Goal: Task Accomplishment & Management: Manage account settings

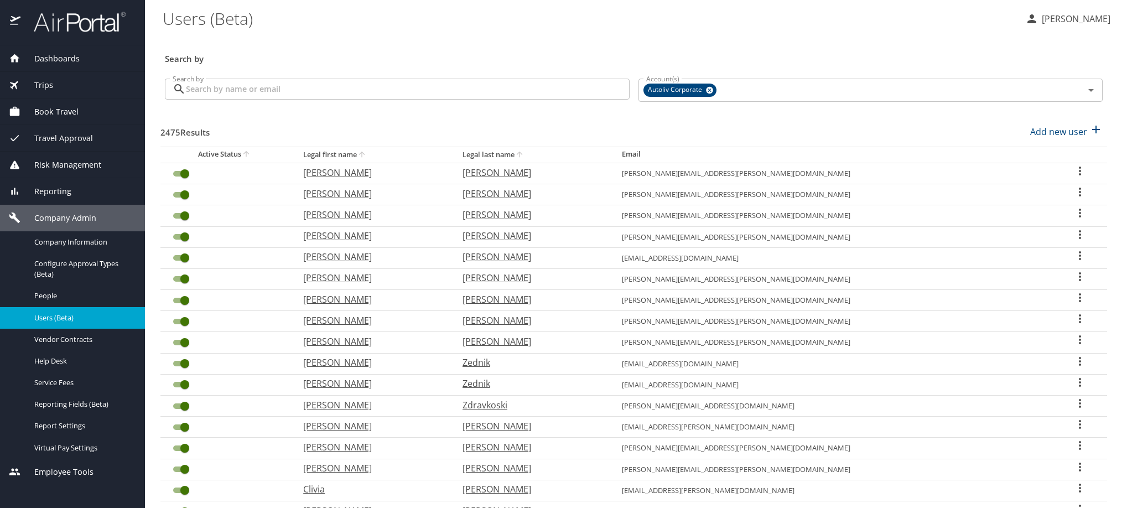
click at [373, 100] on input "Search by" at bounding box center [408, 89] width 444 height 21
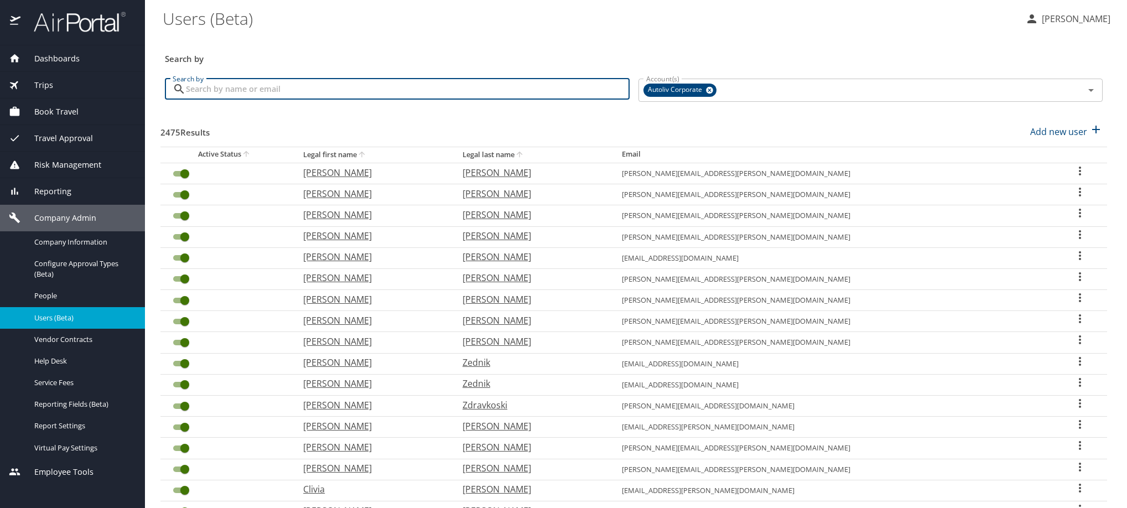
paste input "[PERSON_NAME][EMAIL_ADDRESS][PERSON_NAME][DOMAIN_NAME]"
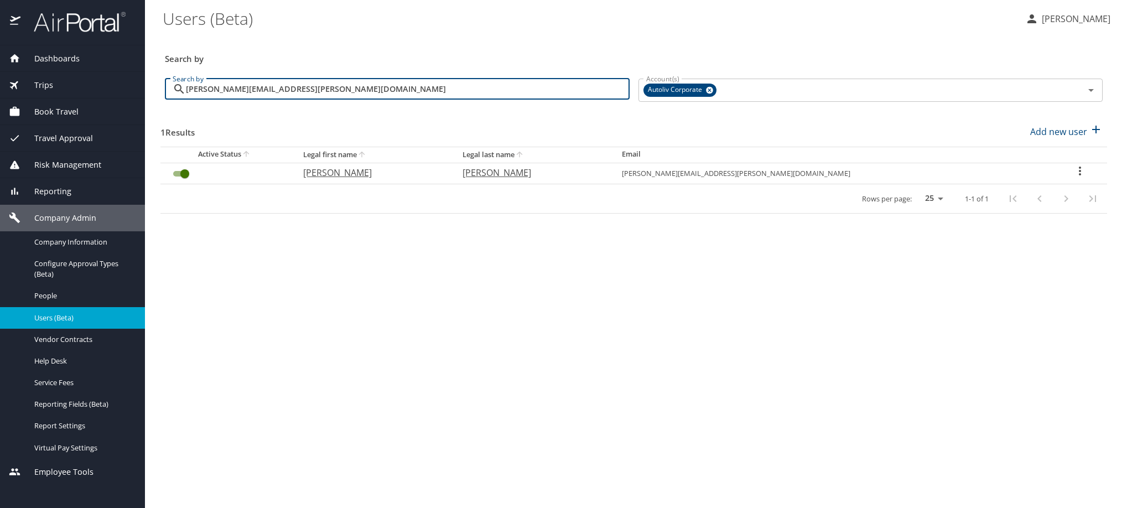
type input "[PERSON_NAME][EMAIL_ADDRESS][PERSON_NAME][DOMAIN_NAME]"
click at [1073, 178] on icon "User Search Table" at bounding box center [1079, 170] width 13 height 13
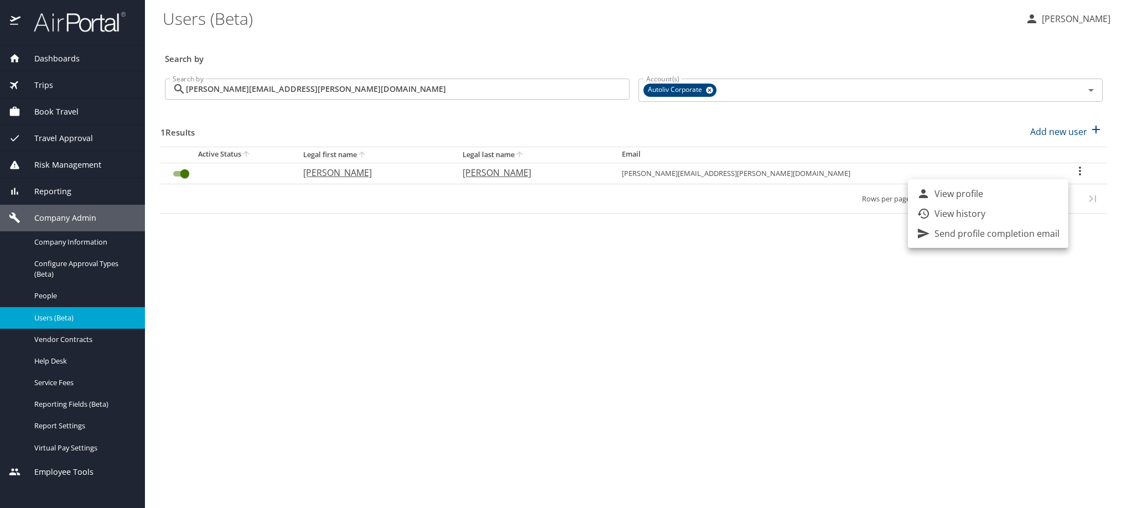
click at [1052, 202] on li "View profile" at bounding box center [988, 194] width 160 height 20
select select "US"
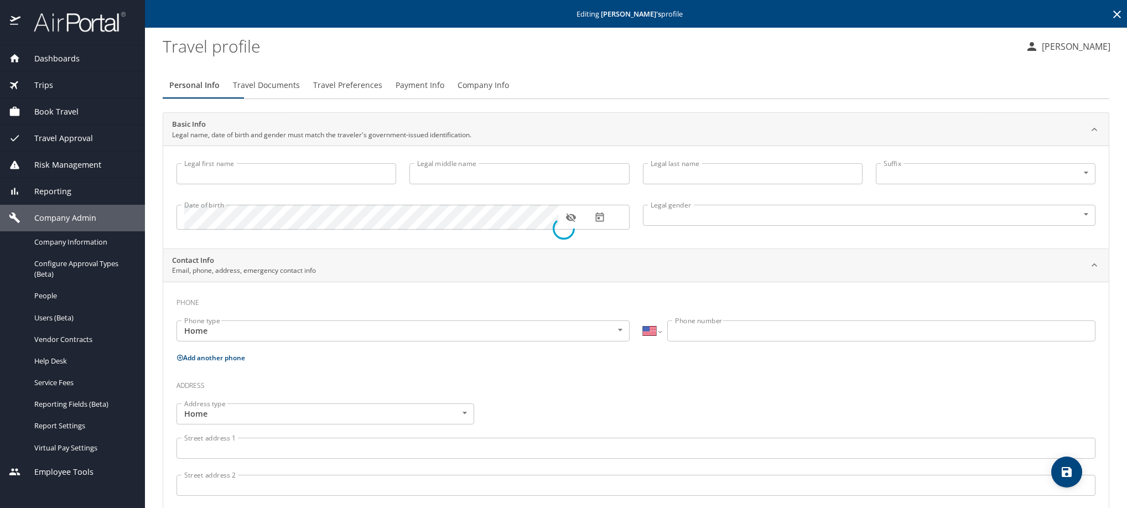
type input "Ivan"
type input "Noe"
type input "Gutierrez Ortiz"
type input "Male"
type input "Bertha"
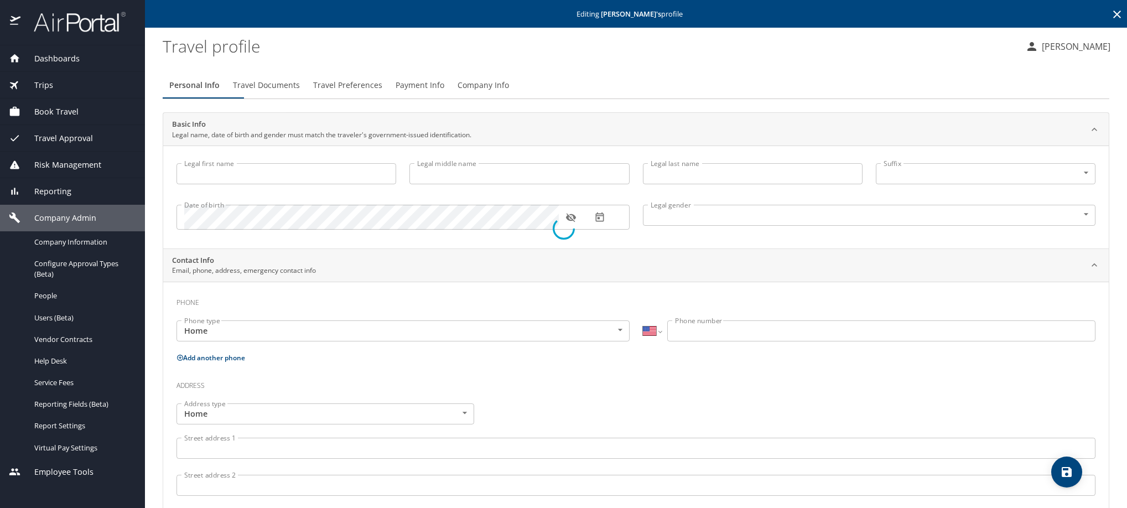
type input "Cardoza"
select select "ZZ"
type input "+44 22 0895 20"
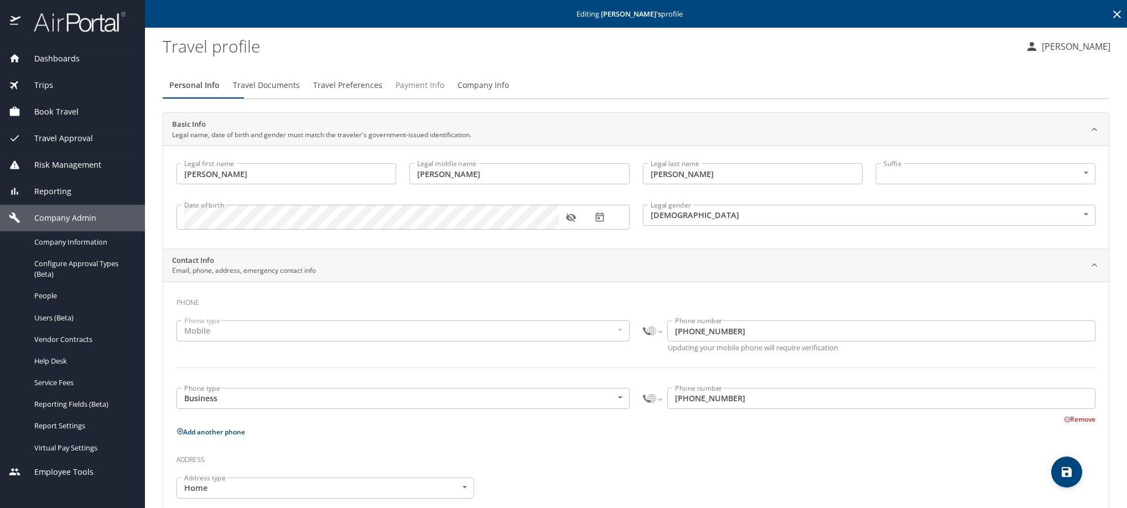
click at [444, 92] on span "Payment Info" at bounding box center [419, 86] width 49 height 14
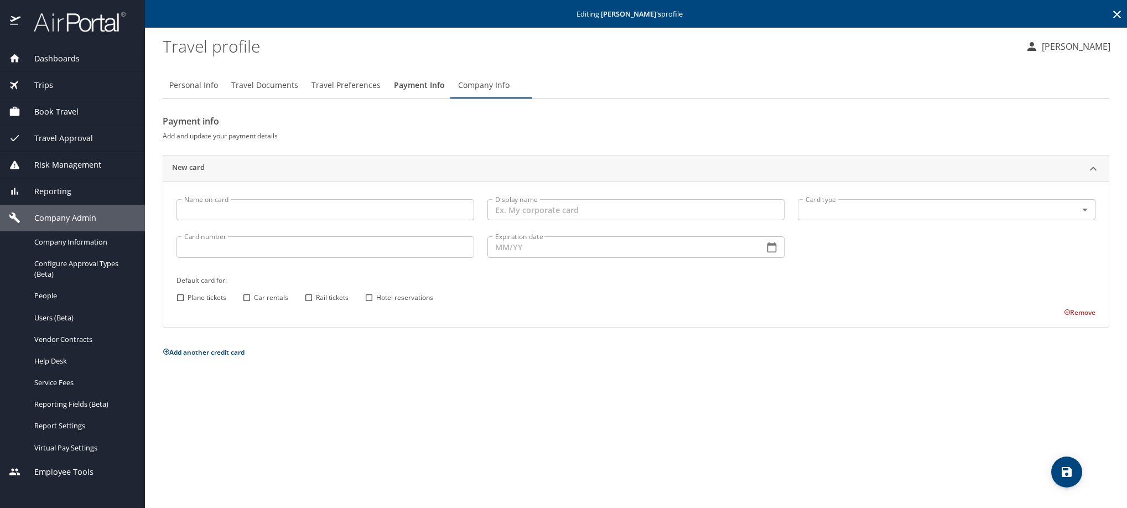
click at [1110, 20] on icon at bounding box center [1116, 14] width 13 height 13
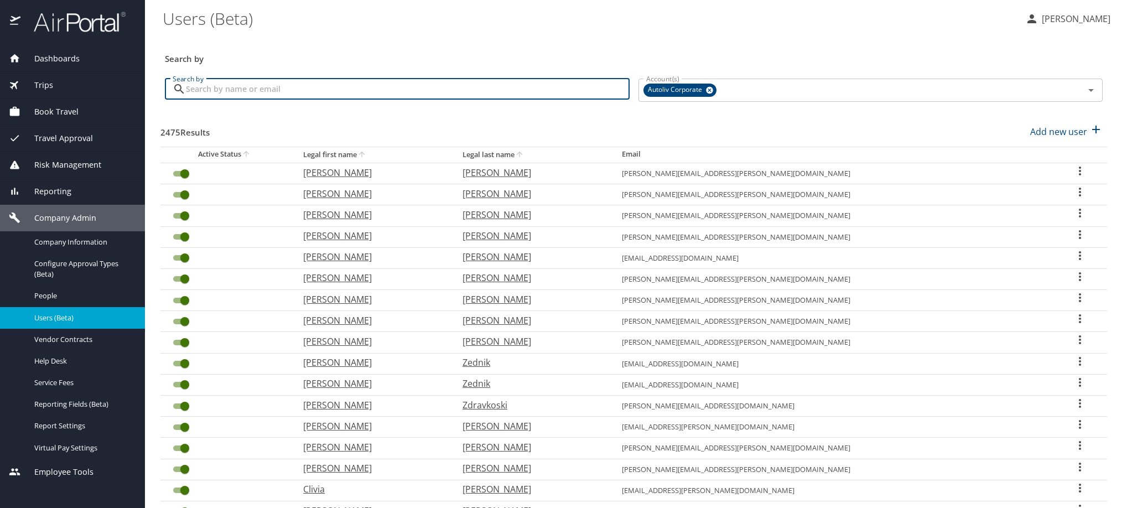
click at [455, 97] on input "Search by" at bounding box center [408, 89] width 444 height 21
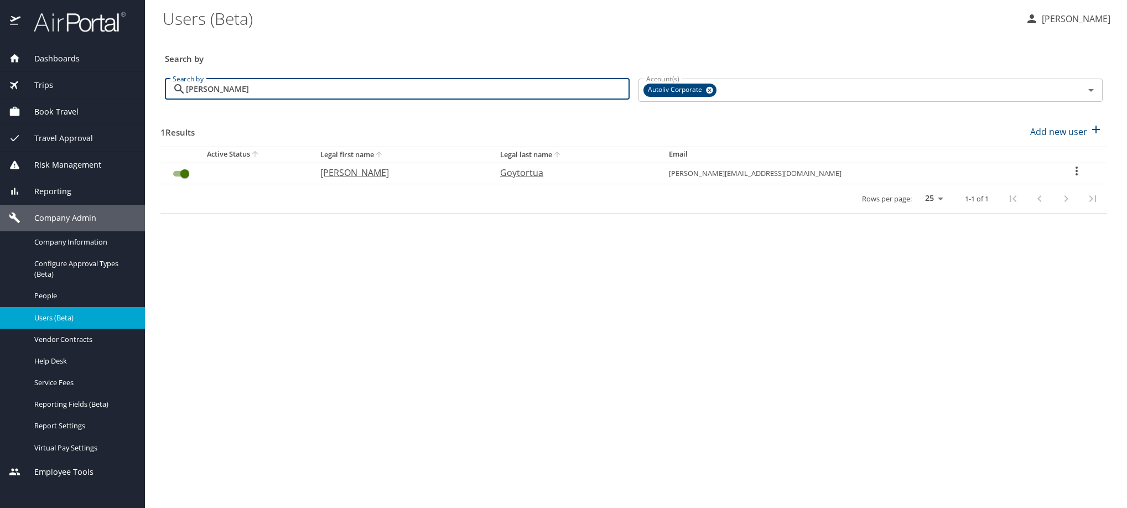
type input "abundio"
click at [1080, 178] on icon "User Search Table" at bounding box center [1076, 170] width 13 height 13
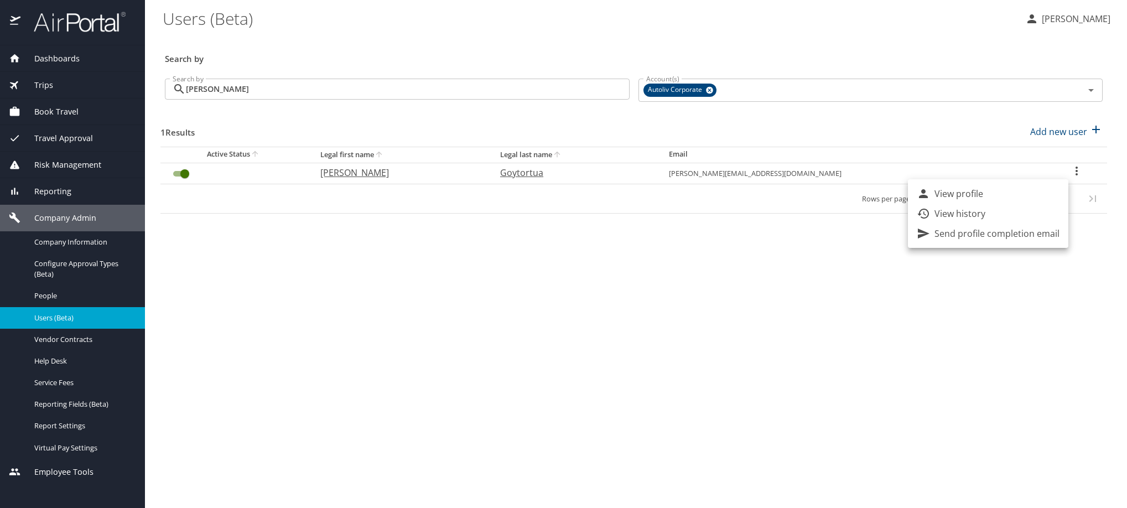
click at [1065, 195] on li "View profile" at bounding box center [988, 194] width 160 height 20
select select "US"
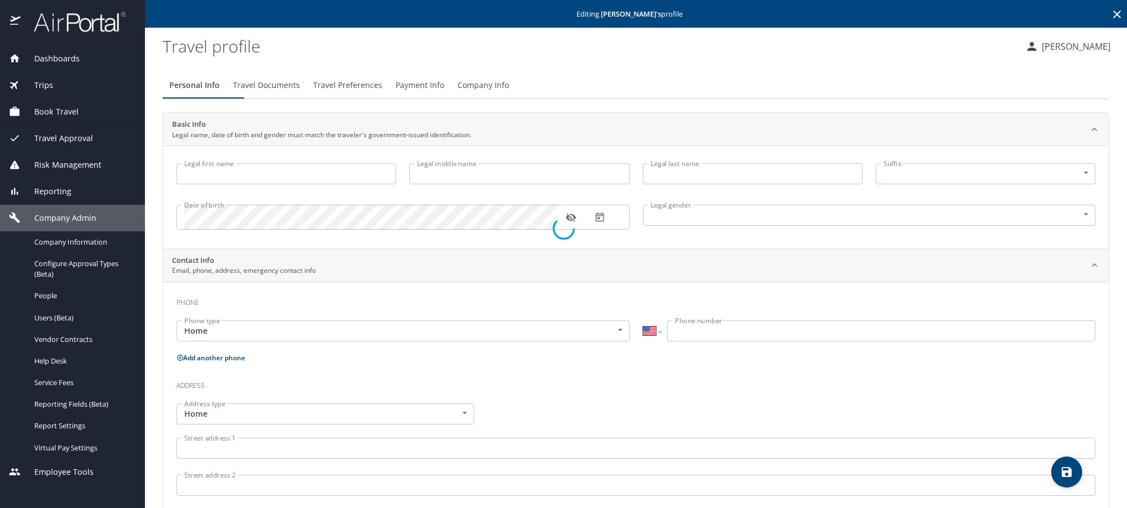
type input "Abundio"
type input "Goytortua"
type input "Male"
select select "MX"
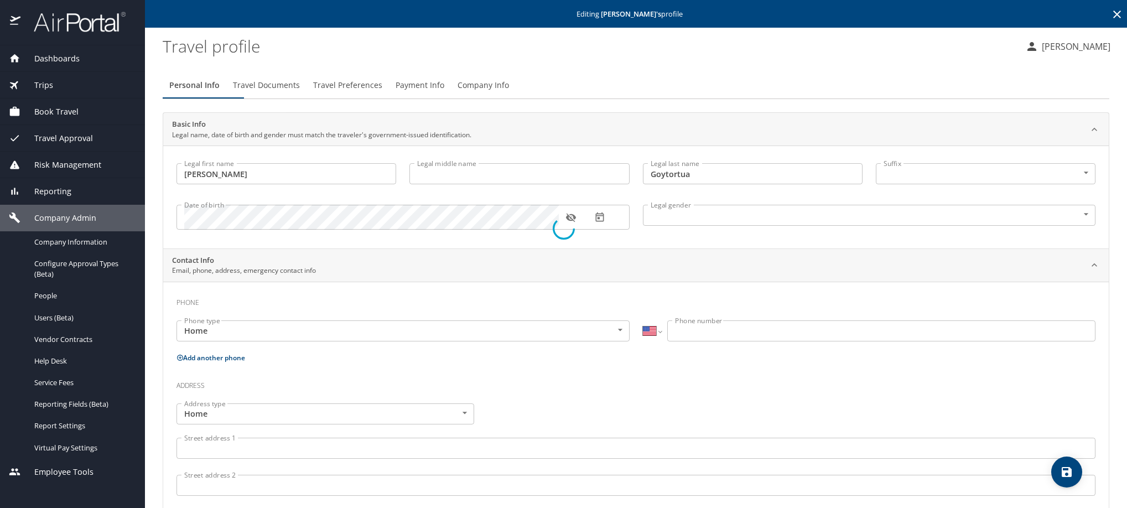
select select "MX"
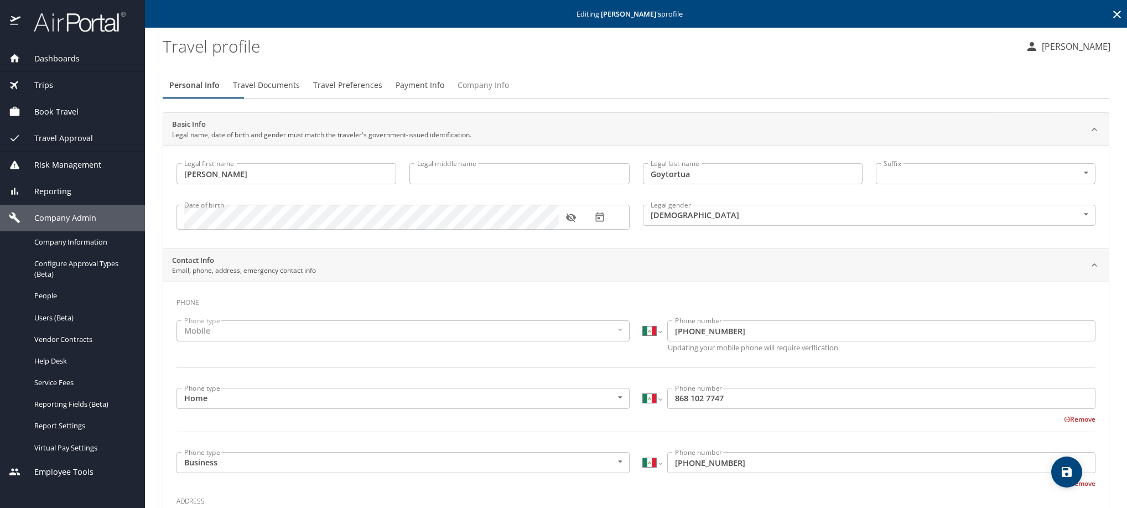
click at [509, 92] on span "Company Info" at bounding box center [482, 86] width 51 height 14
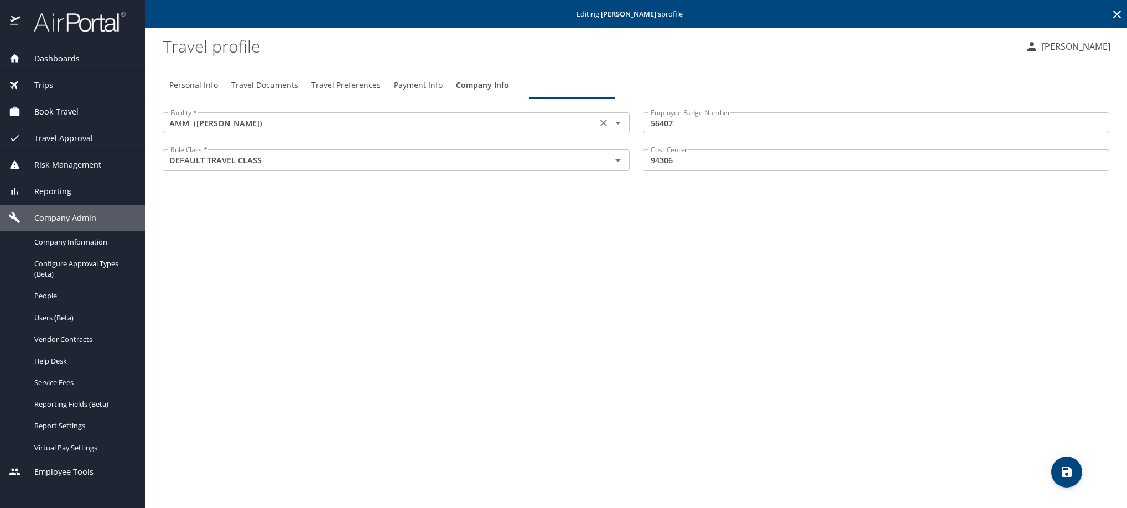
click at [479, 130] on input "AMM (Matamoros)" at bounding box center [380, 123] width 428 height 14
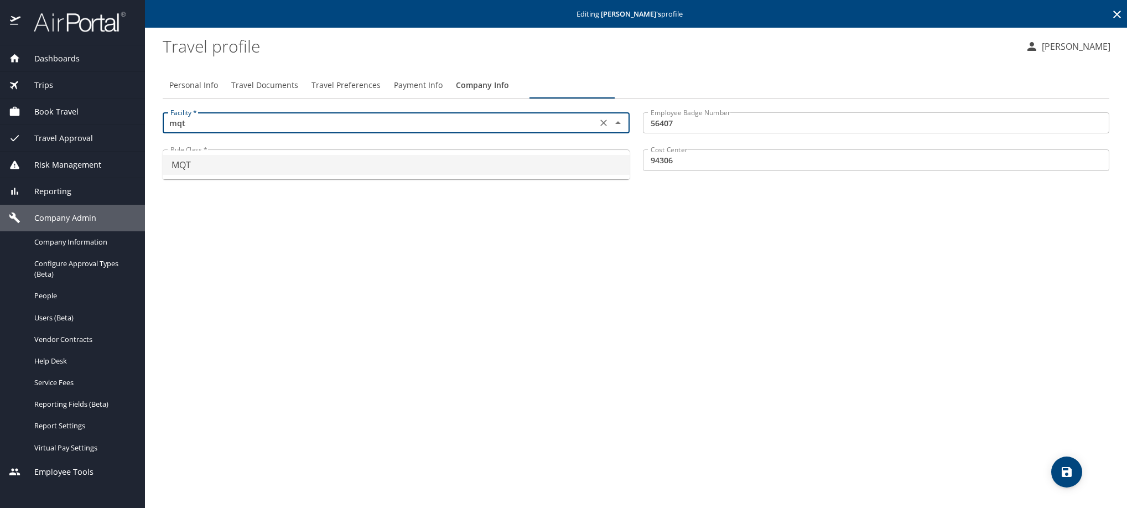
click at [482, 168] on li "MQT" at bounding box center [396, 165] width 467 height 20
type input "MQT"
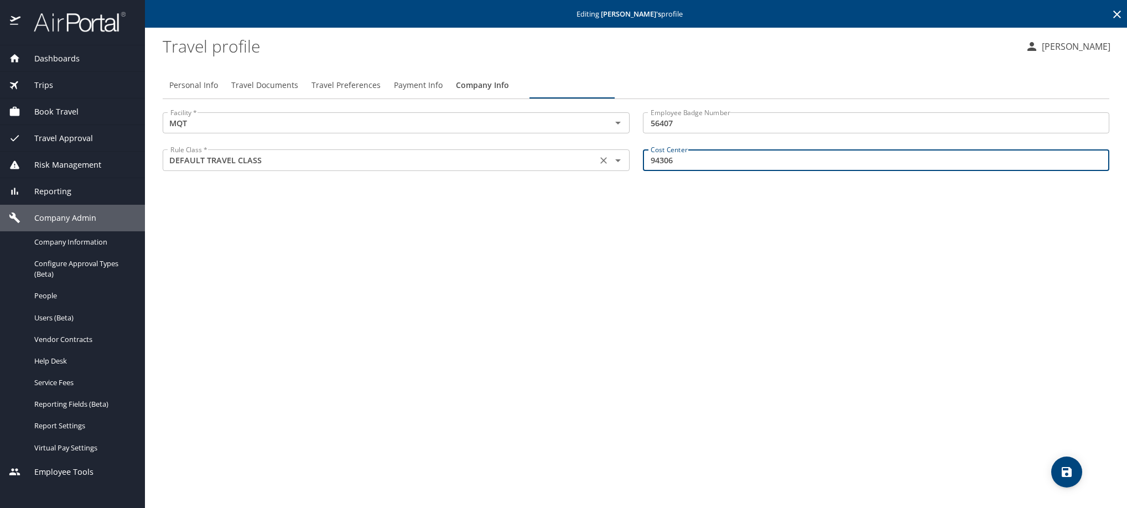
drag, startPoint x: 723, startPoint y: 176, endPoint x: 598, endPoint y: 173, distance: 125.6
click at [598, 173] on div "Facility * MQT Facility * Employee Badge Number 56407 Employee Badge Number Rul…" at bounding box center [636, 143] width 960 height 74
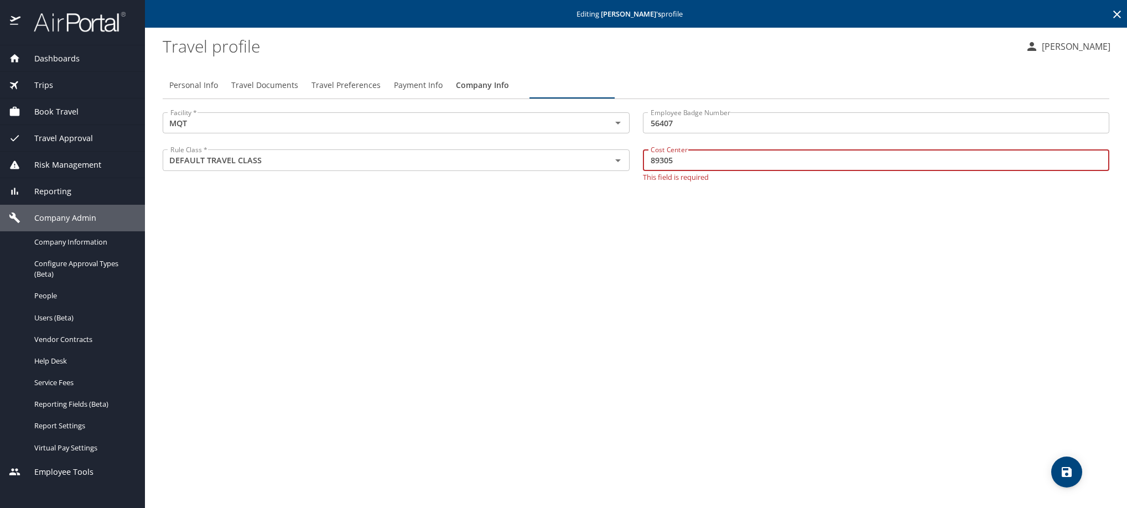
type input "89305"
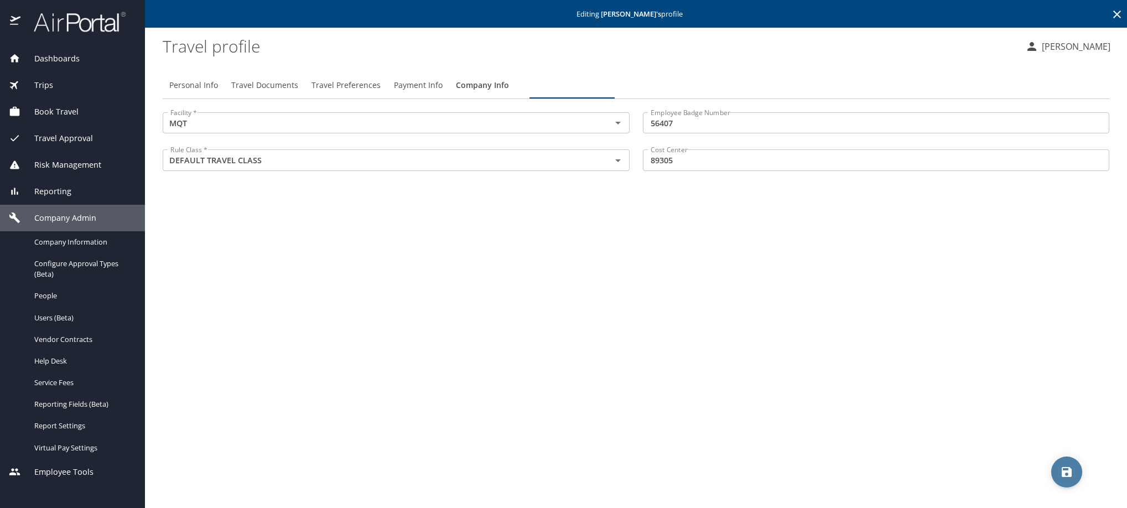
click at [1074, 458] on button "save" at bounding box center [1066, 471] width 31 height 31
